Goal: Information Seeking & Learning: Learn about a topic

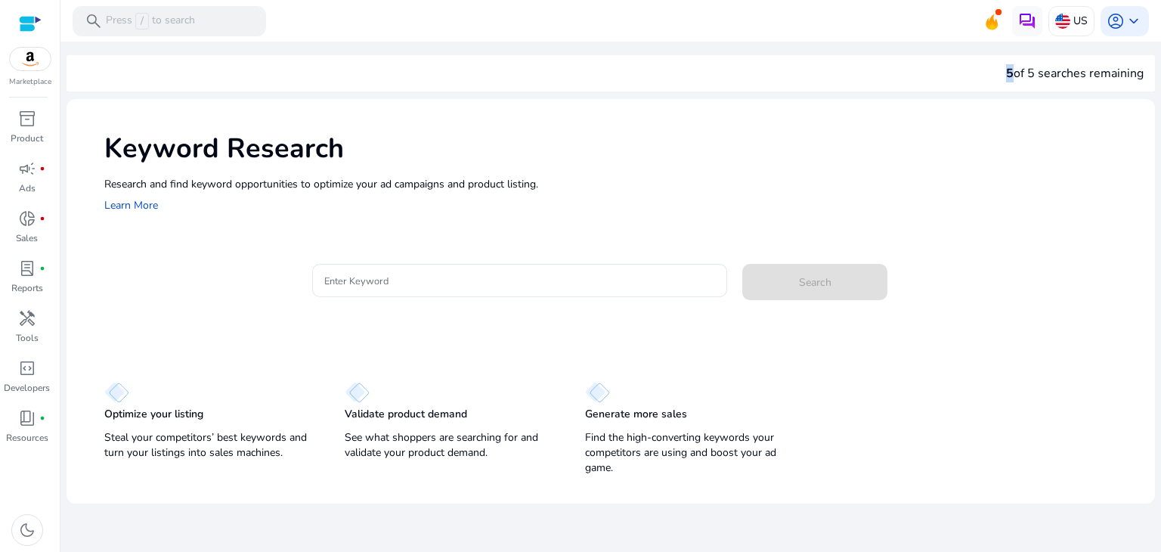
click at [1013, 73] on div "5 of 5 searches remaining" at bounding box center [1075, 73] width 138 height 18
click at [396, 279] on input "Enter Keyword" at bounding box center [520, 280] width 392 height 17
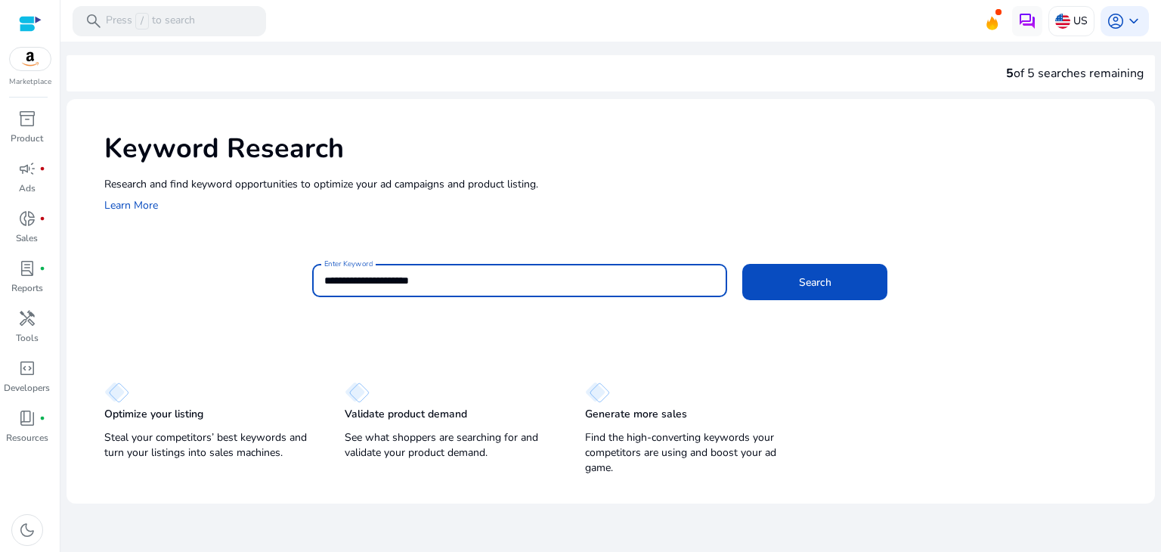
type input "**********"
click at [742, 264] on button "Search" at bounding box center [814, 282] width 145 height 36
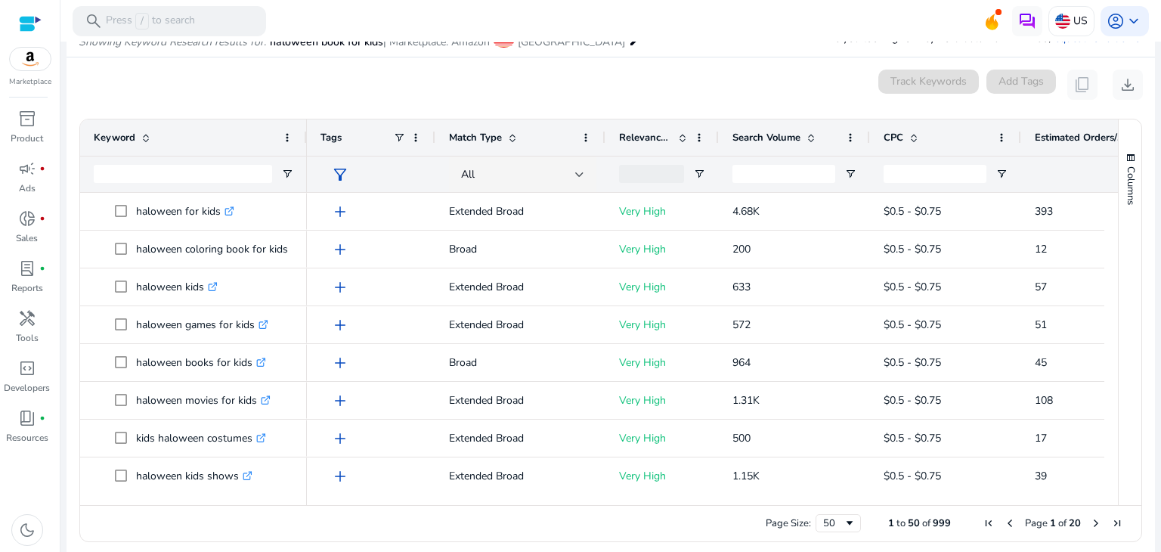
click at [763, 145] on div "Search Volume" at bounding box center [786, 137] width 107 height 29
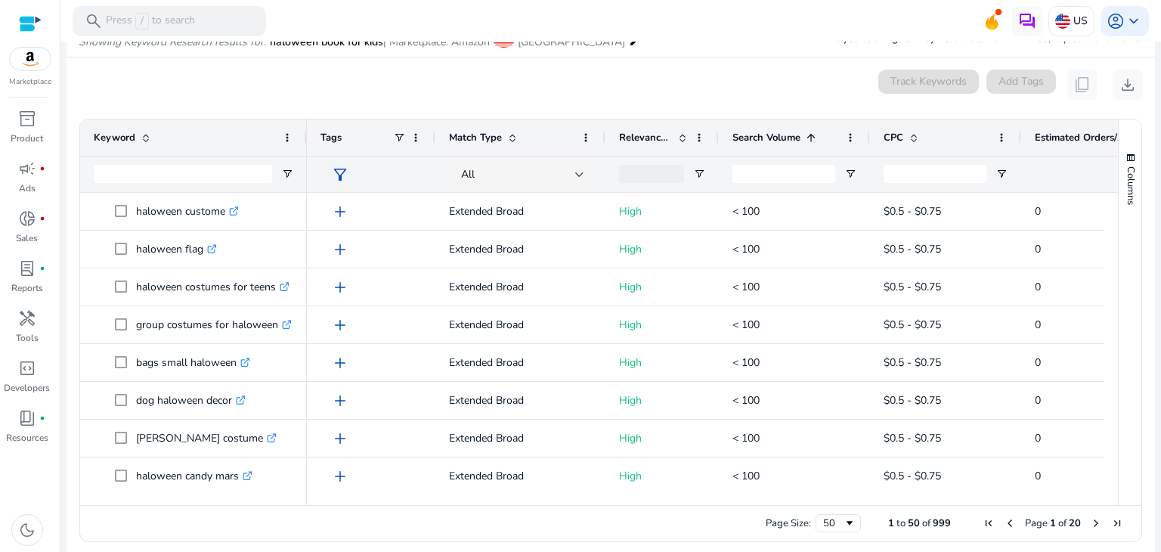
click at [763, 145] on div "Search Volume 1" at bounding box center [786, 137] width 107 height 29
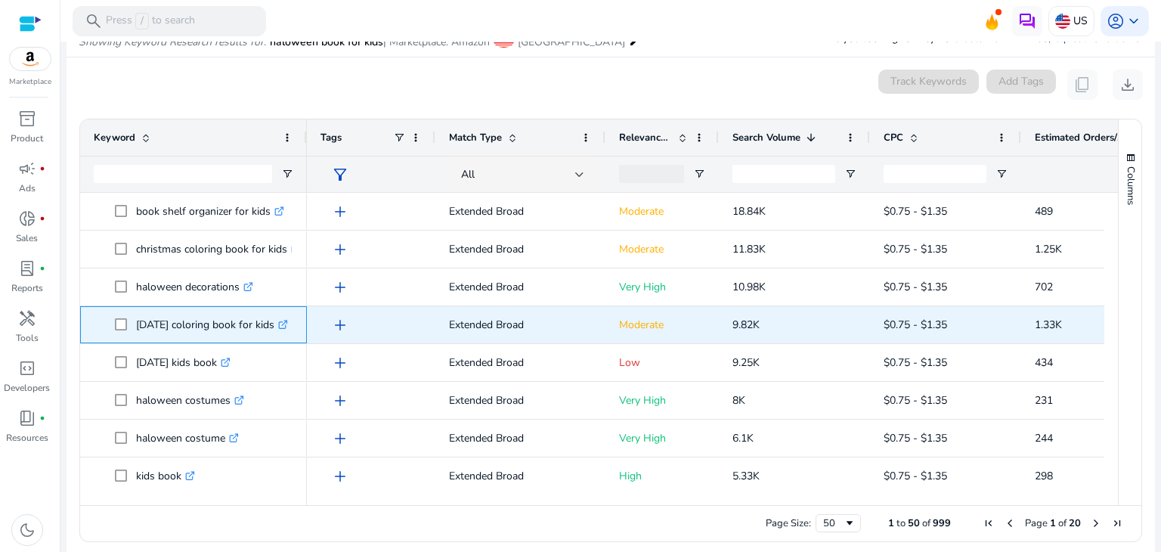
drag, startPoint x: 135, startPoint y: 321, endPoint x: 268, endPoint y: 324, distance: 133.1
click at [268, 324] on span "[DATE] coloring book for kids .st0{fill:#2c8af8}" at bounding box center [204, 324] width 178 height 31
copy span "[DATE] coloring book for kids"
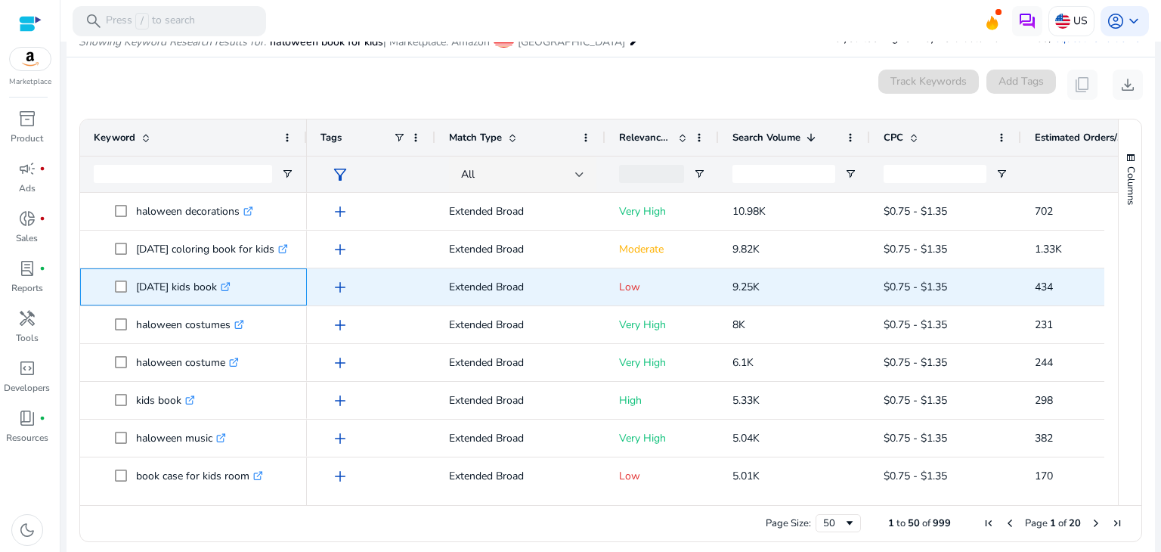
drag, startPoint x: 230, startPoint y: 283, endPoint x: 133, endPoint y: 284, distance: 96.8
click at [133, 284] on span "[DATE] kids book .st0{fill:#2c8af8}" at bounding box center [204, 286] width 178 height 31
click at [133, 284] on span at bounding box center [125, 286] width 21 height 31
drag, startPoint x: 133, startPoint y: 284, endPoint x: 231, endPoint y: 285, distance: 97.5
click at [231, 285] on span "[DATE] kids book .st0{fill:#2c8af8}" at bounding box center [204, 286] width 178 height 31
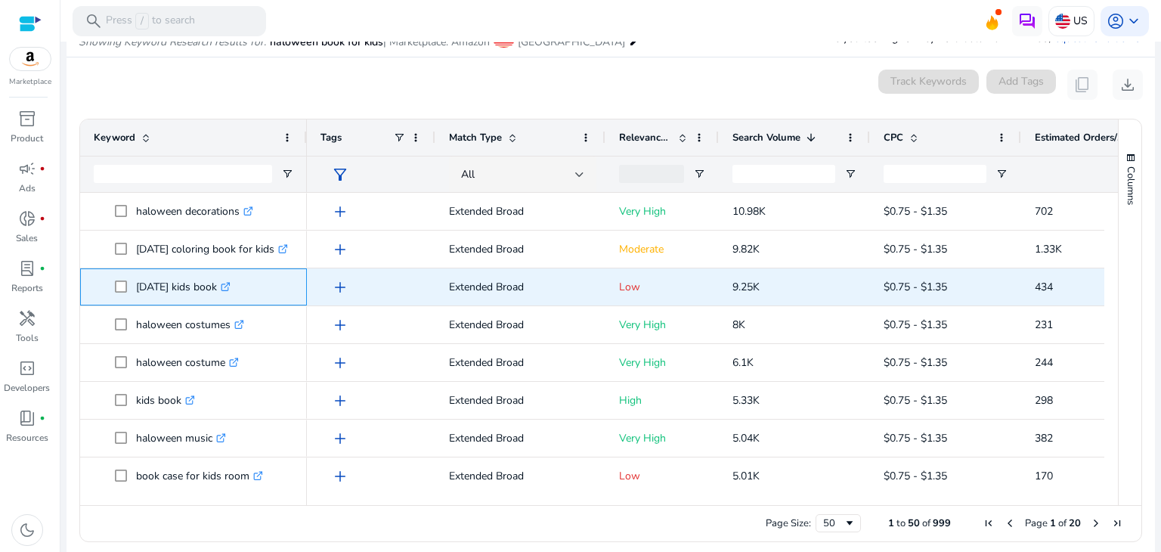
copy span "[DATE] kids book"
